Goal: Book appointment/travel/reservation

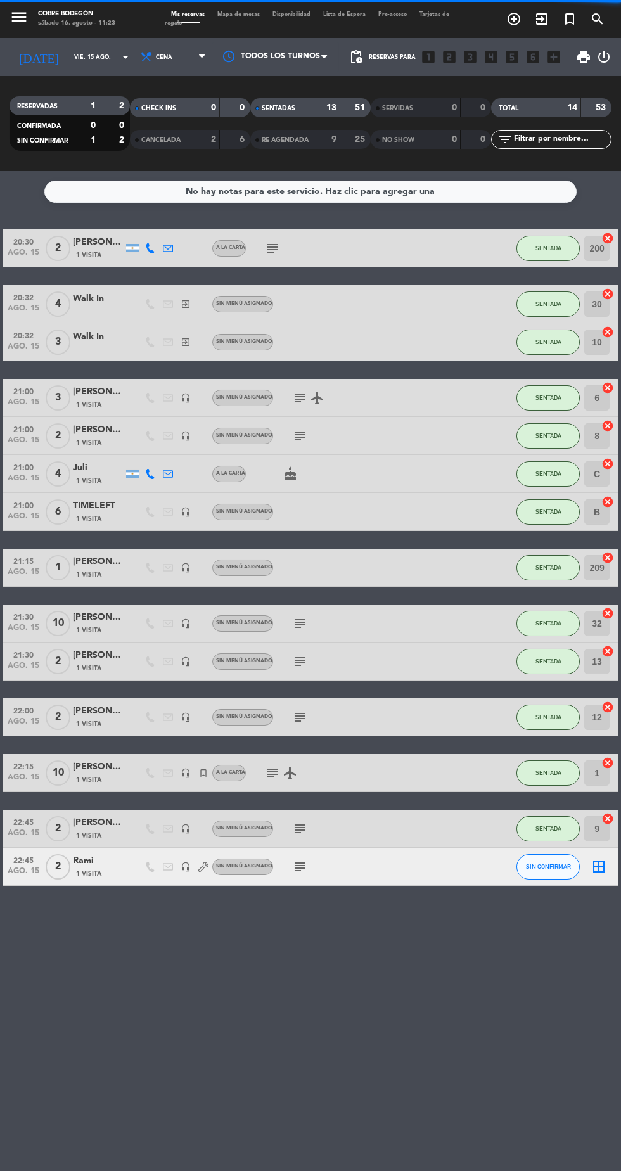
click at [100, 98] on div "RESERVADAS 1 2" at bounding box center [70, 105] width 120 height 19
click at [84, 68] on div "[DATE] [DATE] arrow_drop_down" at bounding box center [73, 57] width 127 height 28
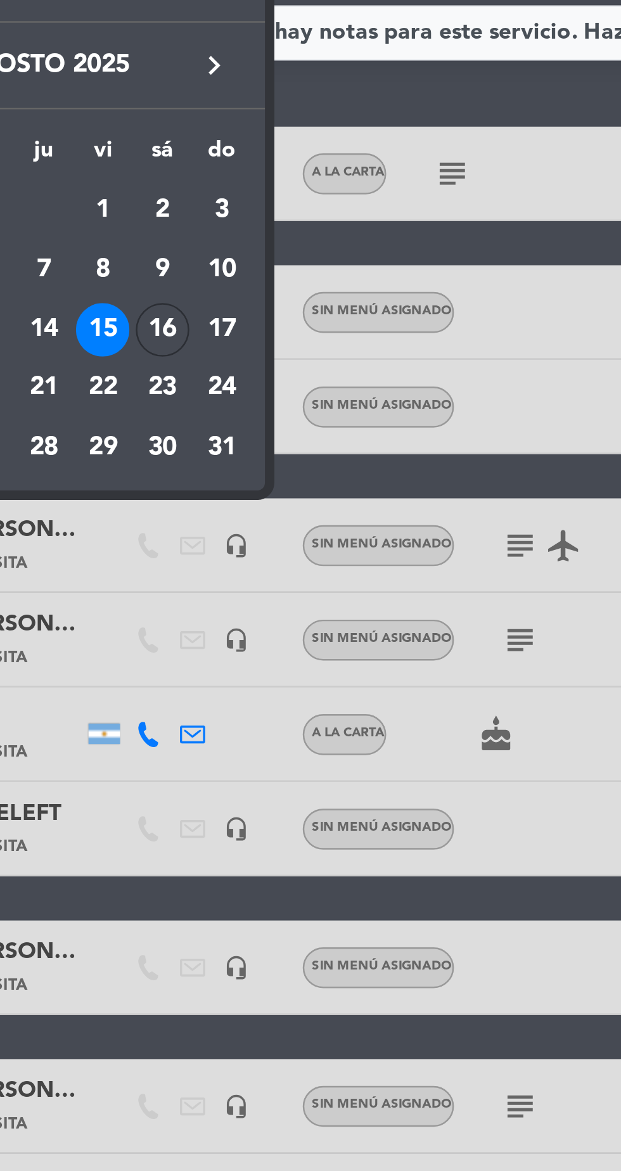
click at [150, 316] on div "16" at bounding box center [156, 311] width 22 height 22
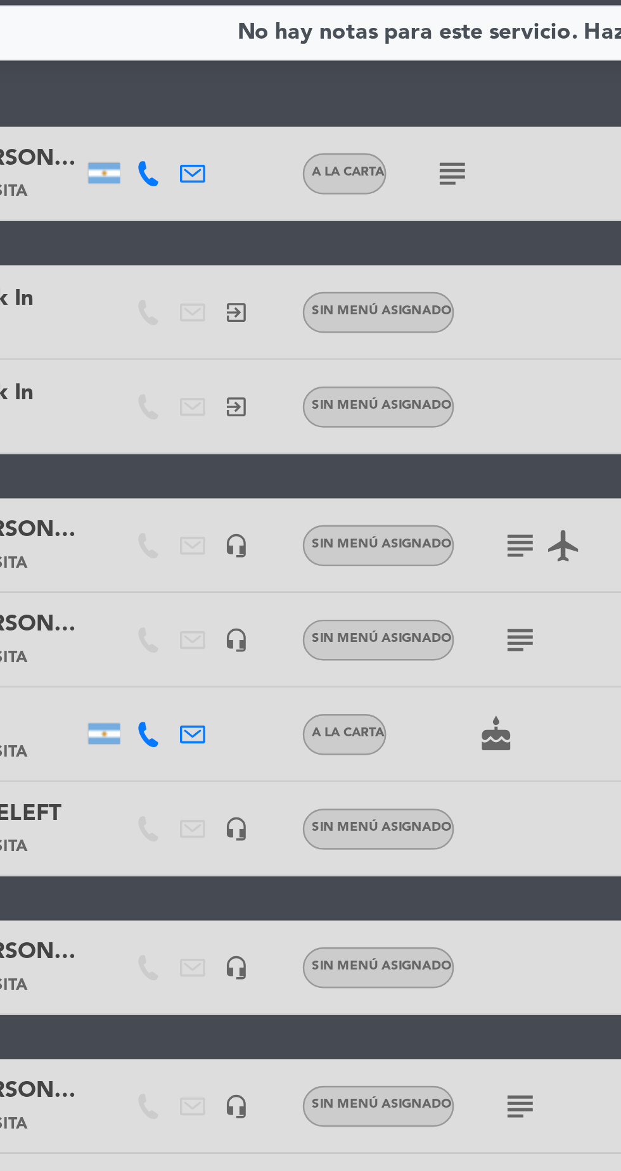
type input "sáb. 16 ago."
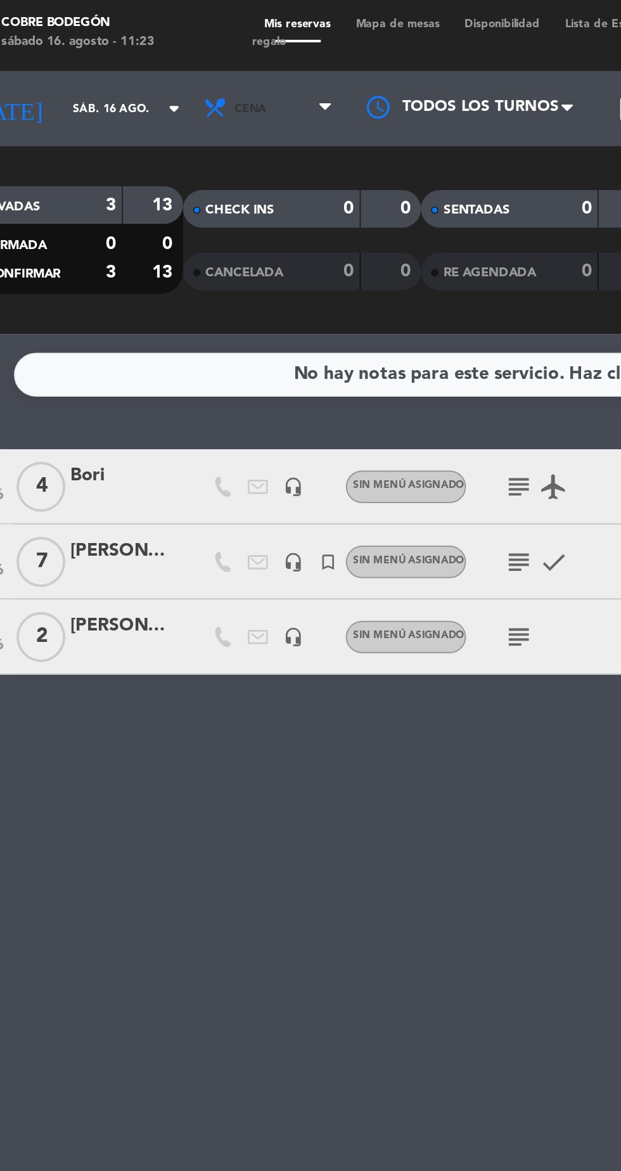
click at [163, 63] on span "Cena" at bounding box center [174, 57] width 76 height 28
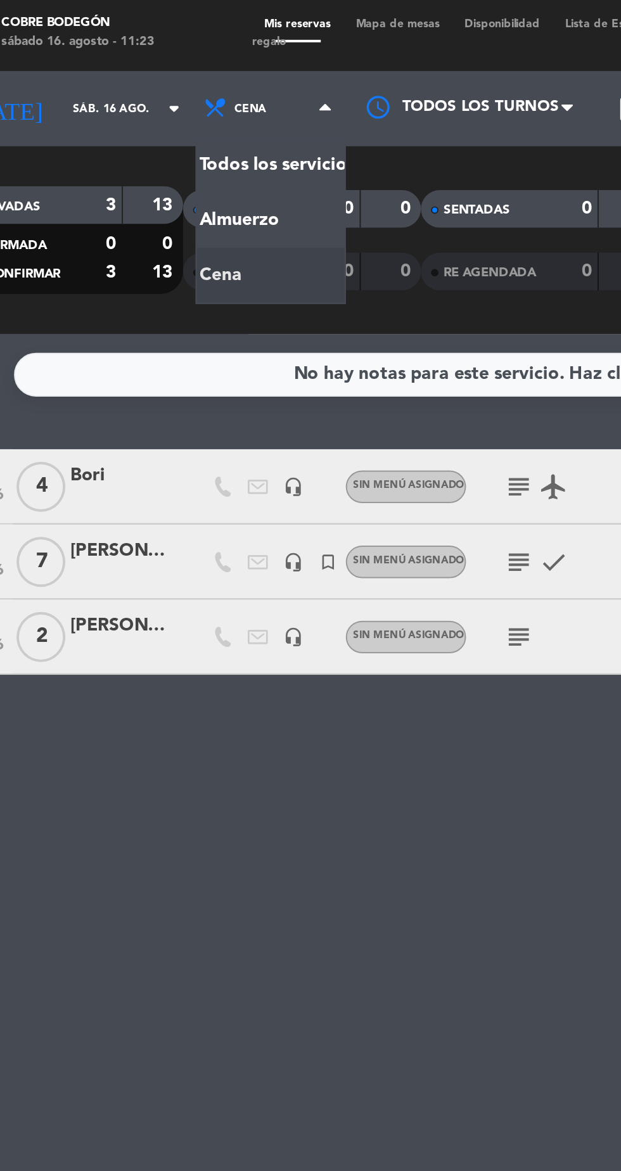
click at [145, 122] on div "menu Cobre Bodegón [DATE] 16. agosto - 11:23 Mis reservas Mapa de mesas Disponi…" at bounding box center [310, 85] width 621 height 171
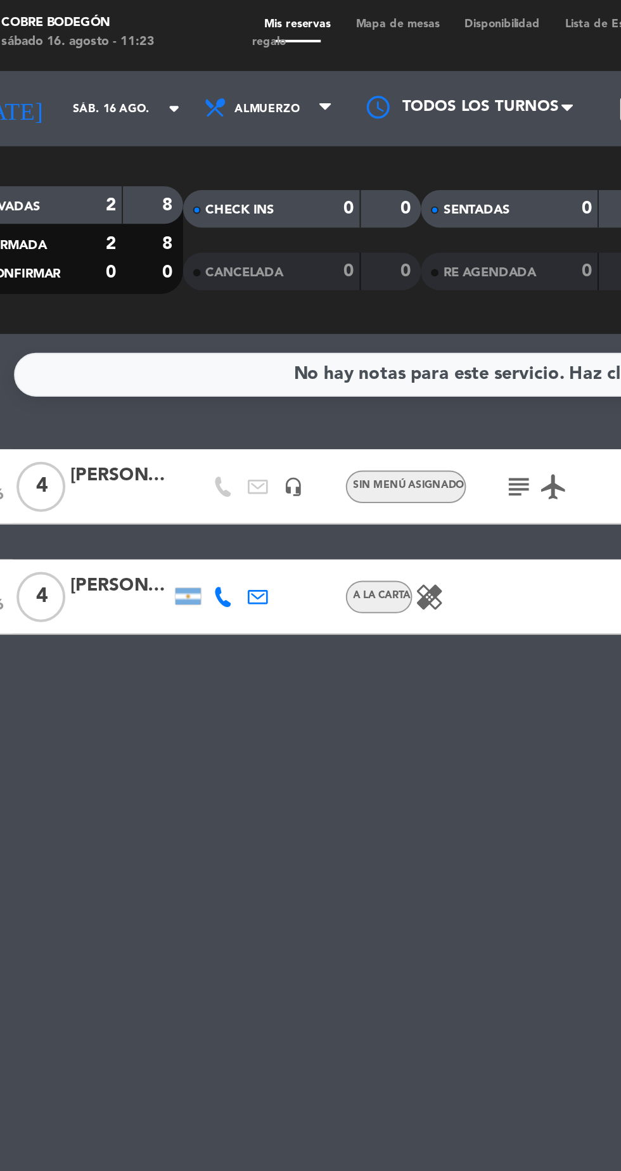
click at [311, 255] on icon "airplanemode_active" at bounding box center [317, 248] width 15 height 15
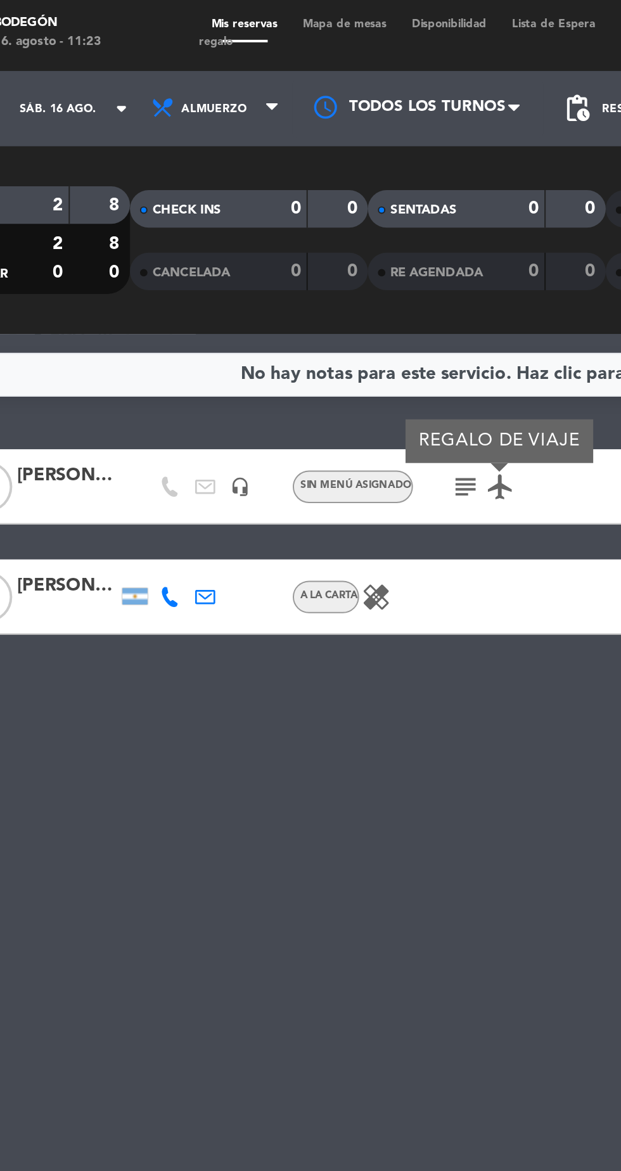
click at [297, 254] on icon "subject" at bounding box center [299, 248] width 15 height 15
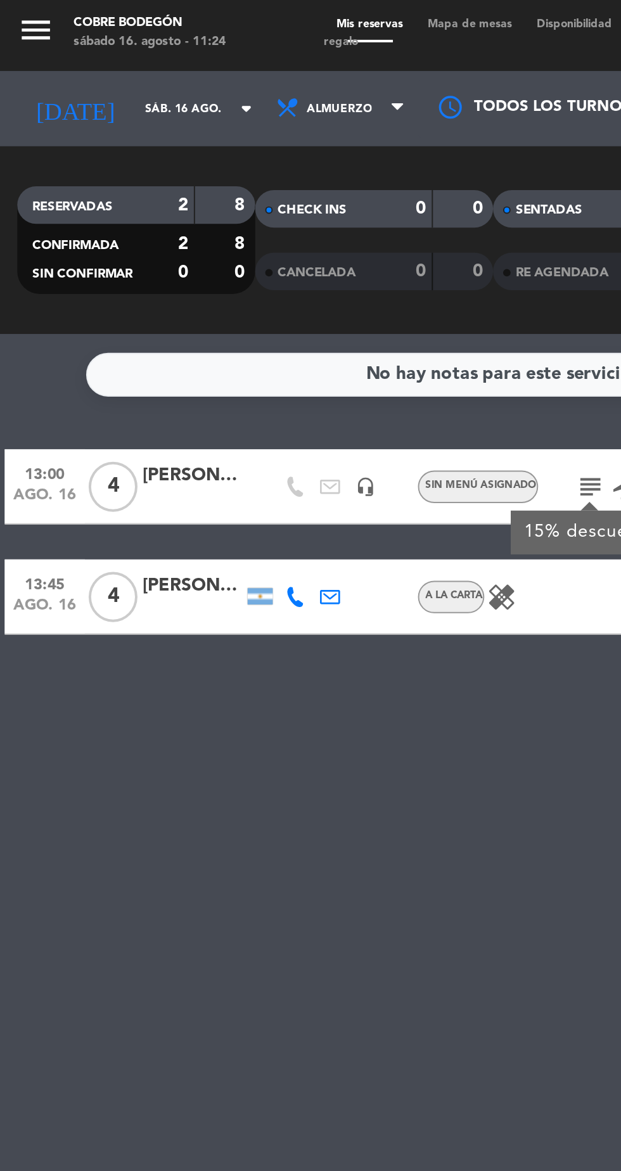
click at [256, 311] on icon "healing" at bounding box center [254, 304] width 15 height 15
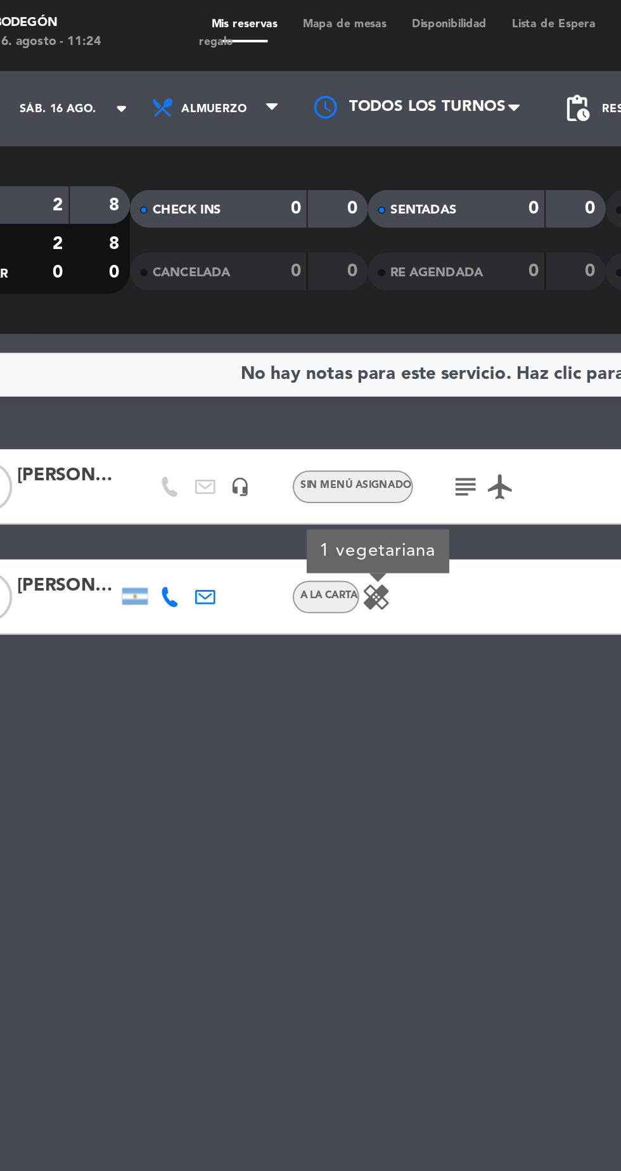
click at [302, 252] on icon "subject" at bounding box center [299, 248] width 15 height 15
